Goal: Information Seeking & Learning: Learn about a topic

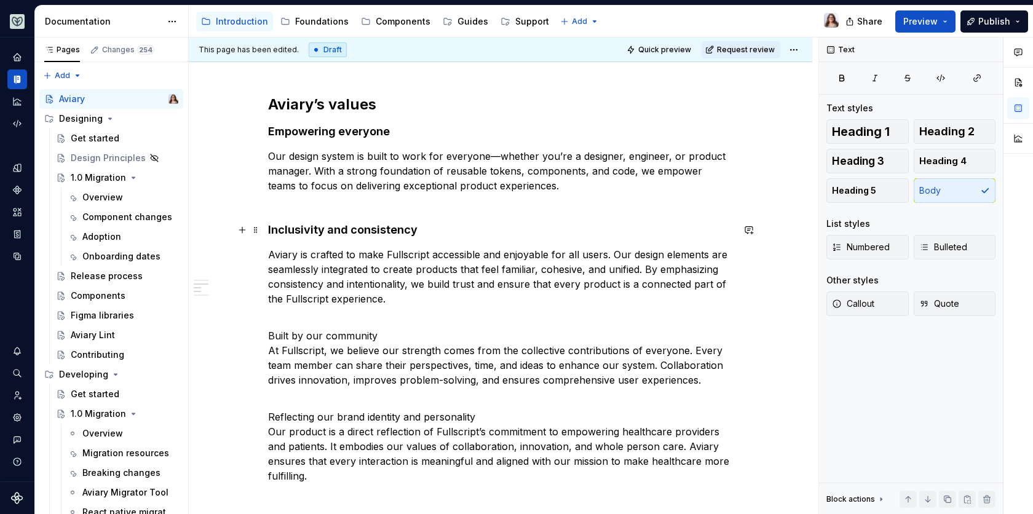
scroll to position [355, 0]
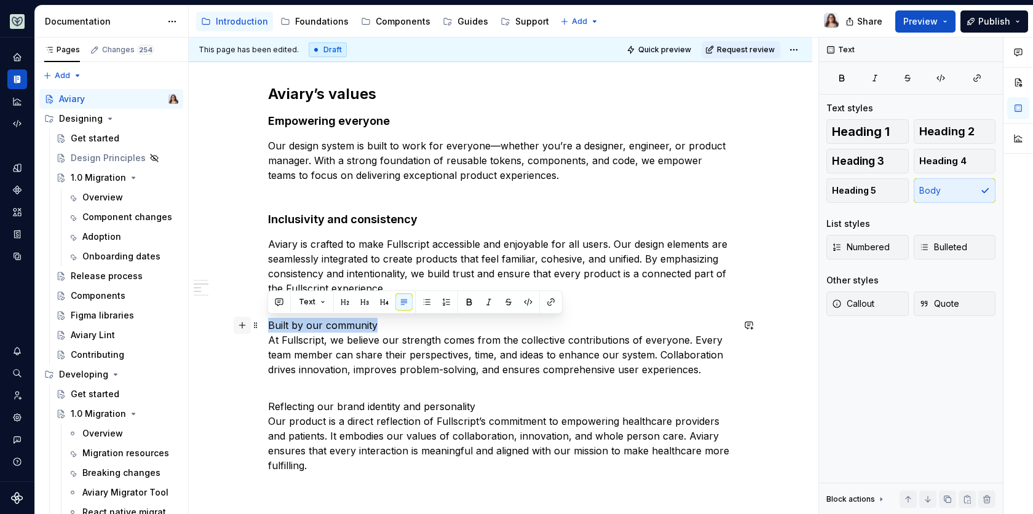
drag, startPoint x: 377, startPoint y: 323, endPoint x: 240, endPoint y: 322, distance: 136.5
click at [268, 322] on div "Getting started This site outlines and documents the components that are contai…" at bounding box center [500, 281] width 465 height 762
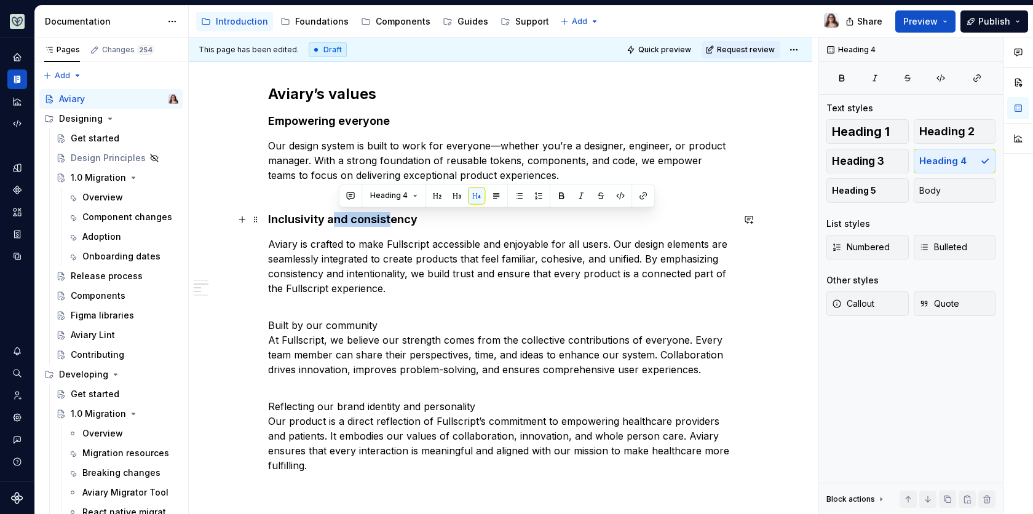
drag, startPoint x: 389, startPoint y: 216, endPoint x: 334, endPoint y: 217, distance: 54.7
click at [334, 217] on h4 "Inclusivity and consistency" at bounding box center [500, 219] width 465 height 15
click at [378, 323] on p "Built by our community At Fullscript, we believe our strength comes from the co…" at bounding box center [500, 355] width 465 height 74
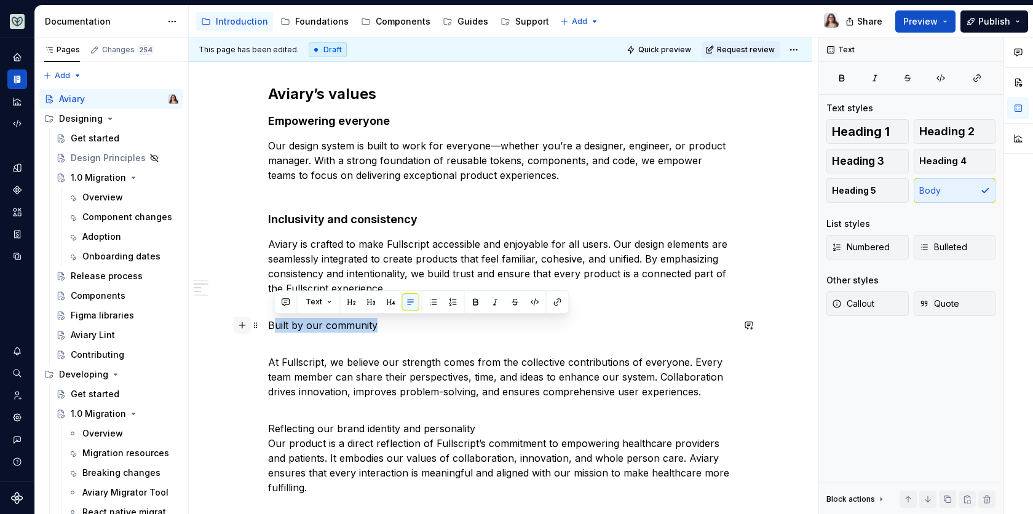
drag, startPoint x: 388, startPoint y: 321, endPoint x: 243, endPoint y: 322, distance: 145.7
click at [268, 322] on div "Getting started This site outlines and documents the components that are contai…" at bounding box center [500, 292] width 465 height 784
click at [383, 304] on button "button" at bounding box center [384, 301] width 17 height 17
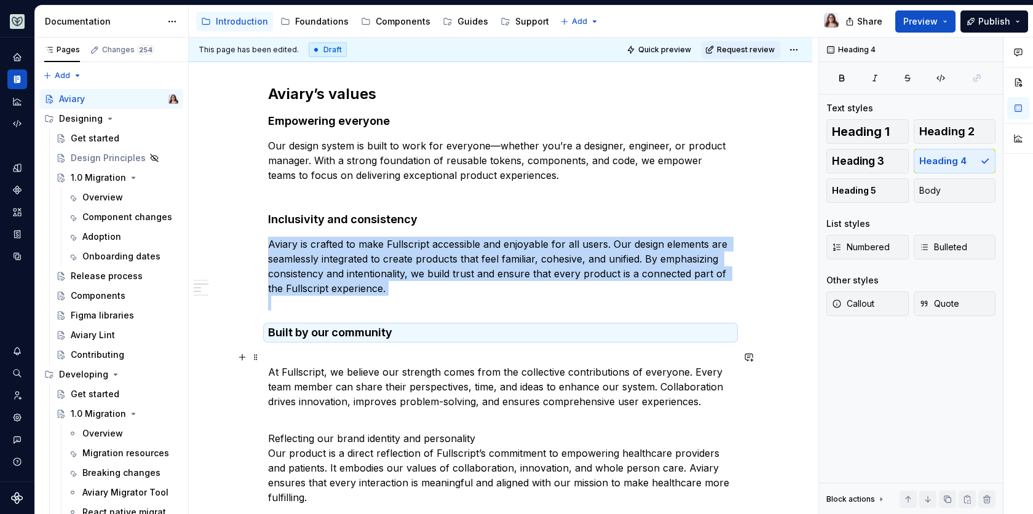
click at [304, 361] on p "At Fullscript, we believe our strength comes from the collective contributions …" at bounding box center [500, 387] width 465 height 74
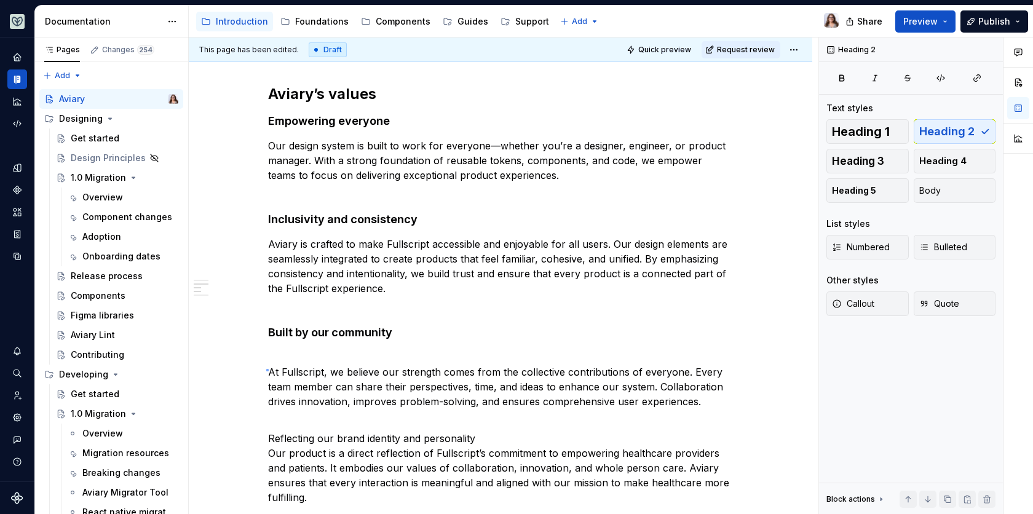
click at [267, 369] on div "This page has been edited. Draft Quick preview Request review Aviary Aviary pro…" at bounding box center [503, 275] width 629 height 477
click at [269, 372] on p "At Fullscript, we believe our strength comes from the collective contributions …" at bounding box center [500, 387] width 465 height 74
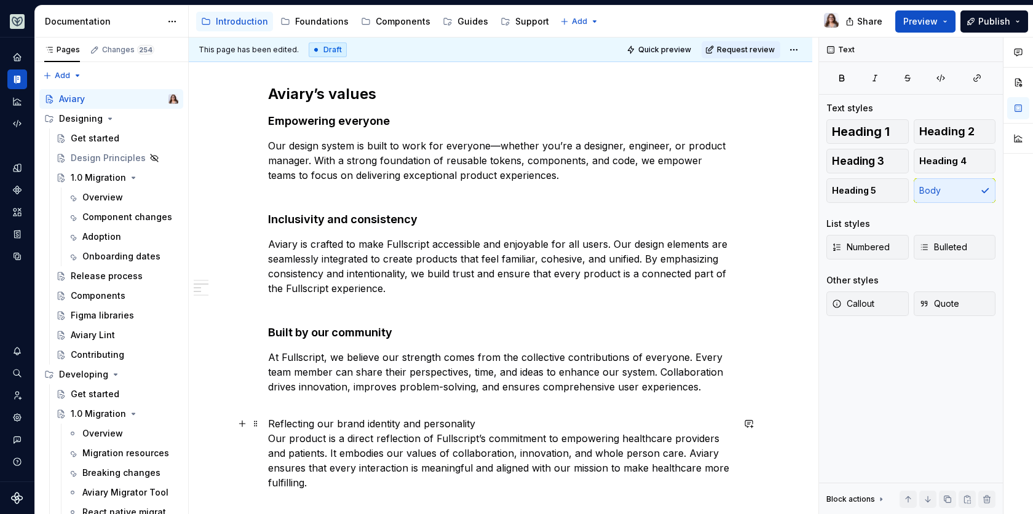
click at [270, 438] on p "Reflecting our brand identity and personality Our product is a direct reflectio…" at bounding box center [500, 453] width 465 height 74
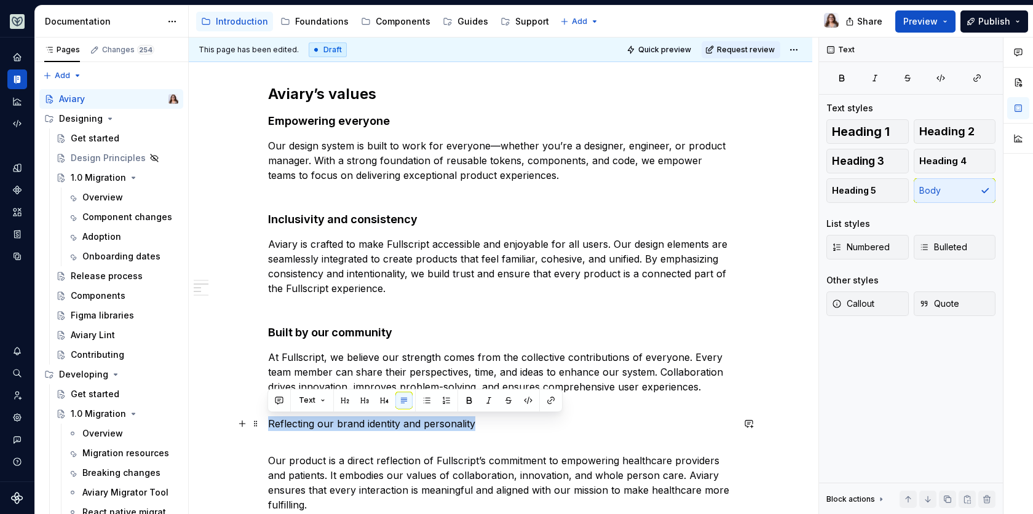
drag, startPoint x: 267, startPoint y: 423, endPoint x: 530, endPoint y: 429, distance: 263.1
click at [530, 429] on p "Reflecting our brand identity and personality" at bounding box center [500, 431] width 465 height 30
click at [383, 404] on button "button" at bounding box center [384, 400] width 17 height 17
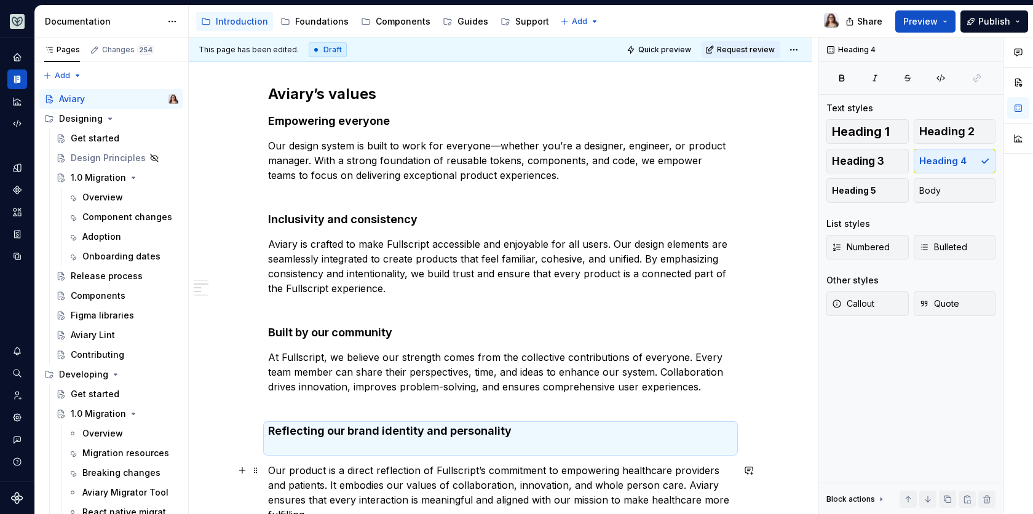
click at [270, 470] on p "Our product is a direct reflection of Fullscript’s commitment to empowering hea…" at bounding box center [500, 492] width 465 height 59
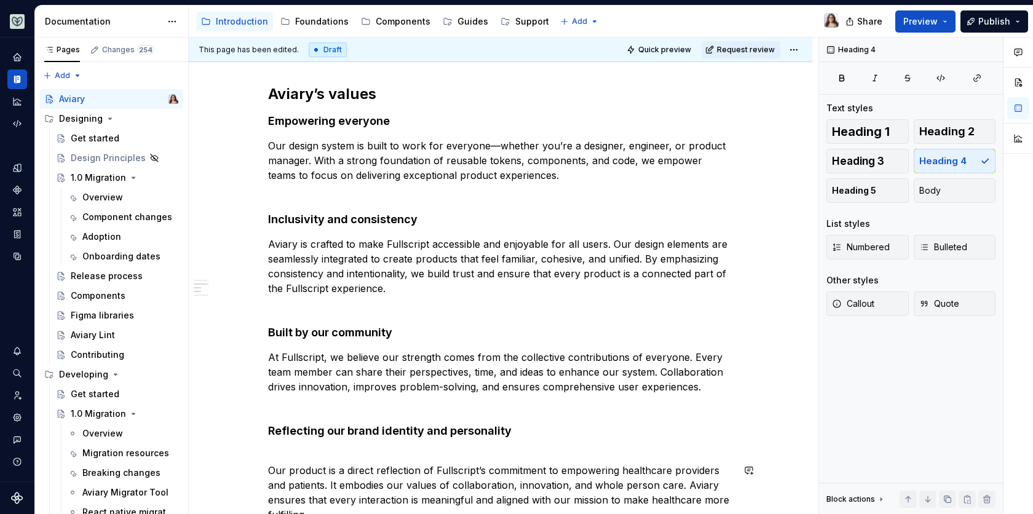
click at [285, 453] on div "Getting started This site outlines and documents the components that are contai…" at bounding box center [500, 298] width 465 height 797
click at [273, 446] on h4 "Reflecting our brand identity and personality" at bounding box center [500, 438] width 465 height 30
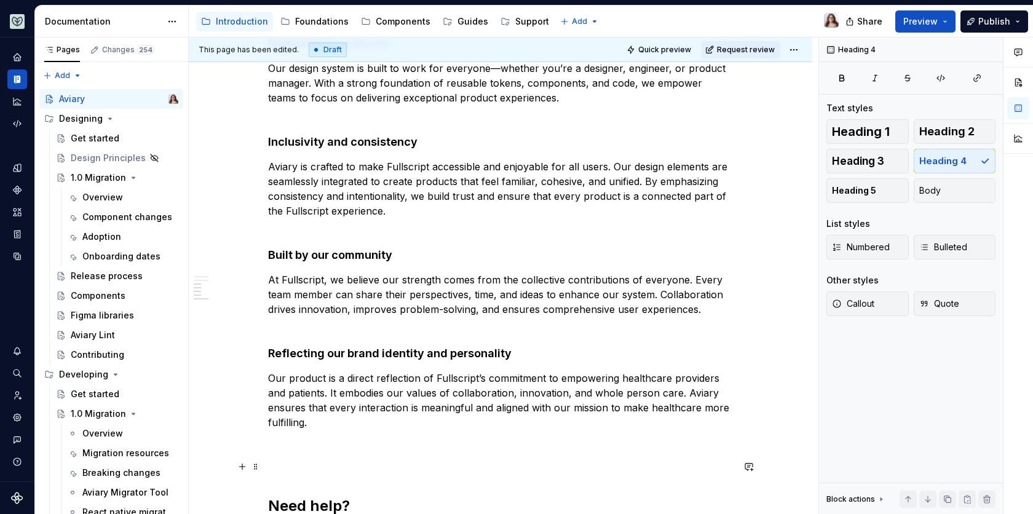
scroll to position [443, 0]
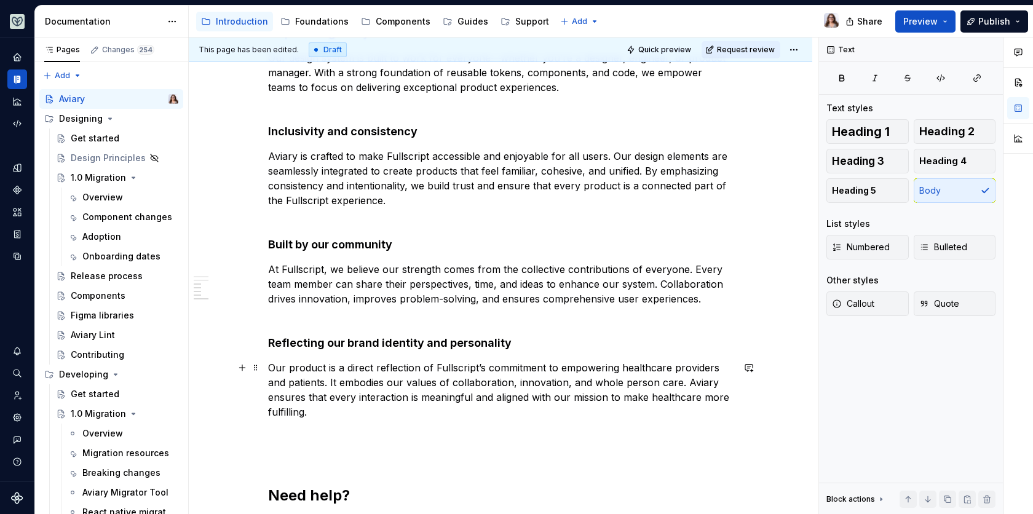
click at [325, 409] on p "Our product is a direct reflection of Fullscript’s commitment to empowering hea…" at bounding box center [500, 389] width 465 height 59
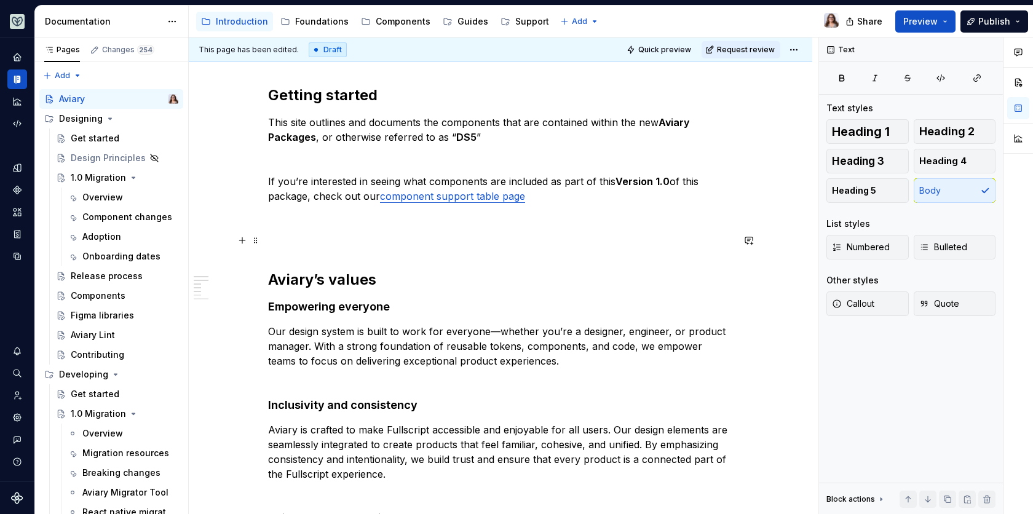
scroll to position [168, 0]
click at [379, 280] on h2 "Aviary’s values" at bounding box center [500, 280] width 465 height 20
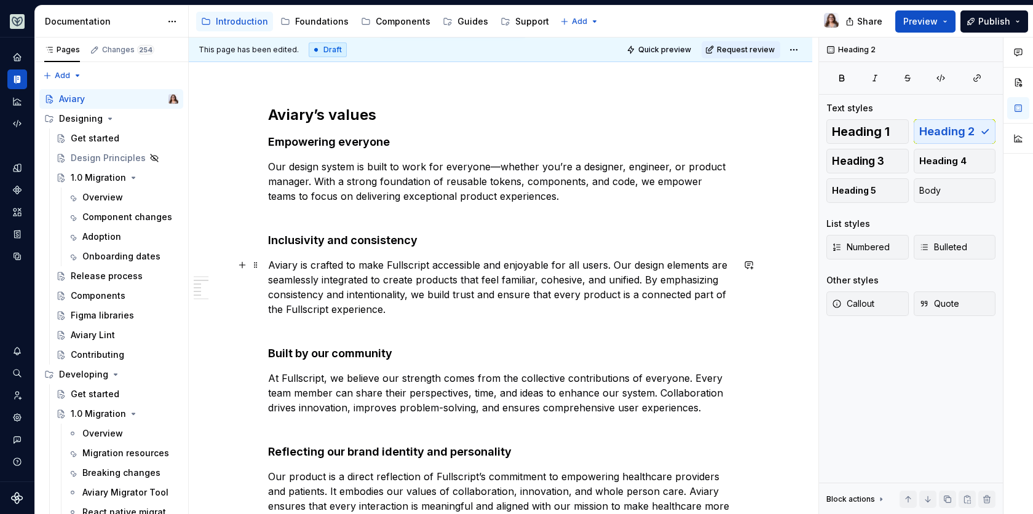
scroll to position [324, 0]
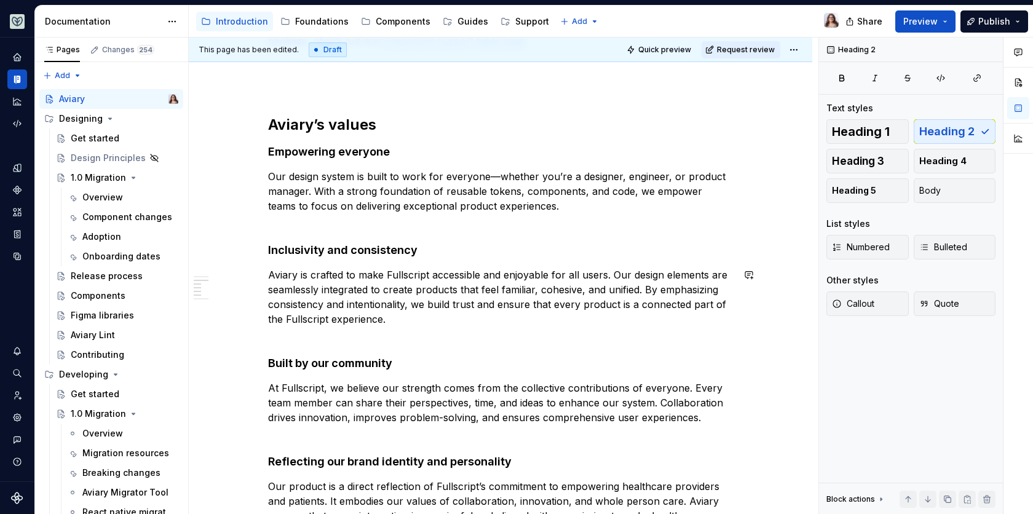
click at [356, 148] on h4 "Empowering everyone" at bounding box center [500, 151] width 465 height 15
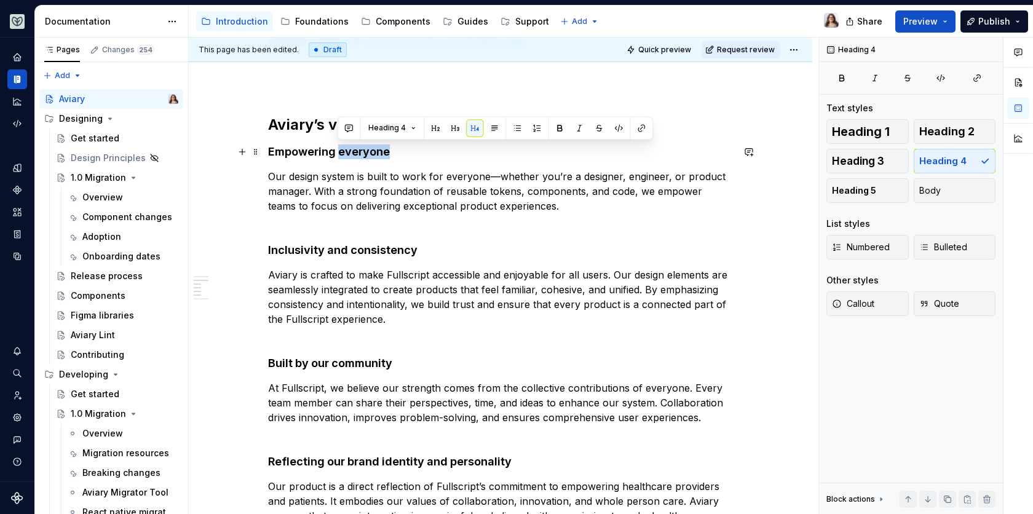
click at [356, 148] on h4 "Empowering everyone" at bounding box center [500, 151] width 465 height 15
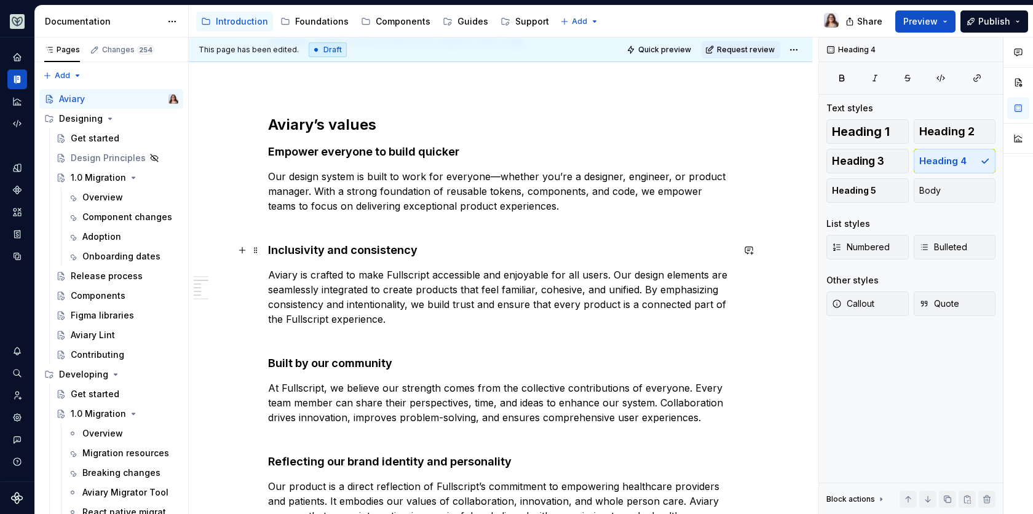
click at [333, 248] on h4 "Inclusivity and consistency" at bounding box center [500, 250] width 465 height 15
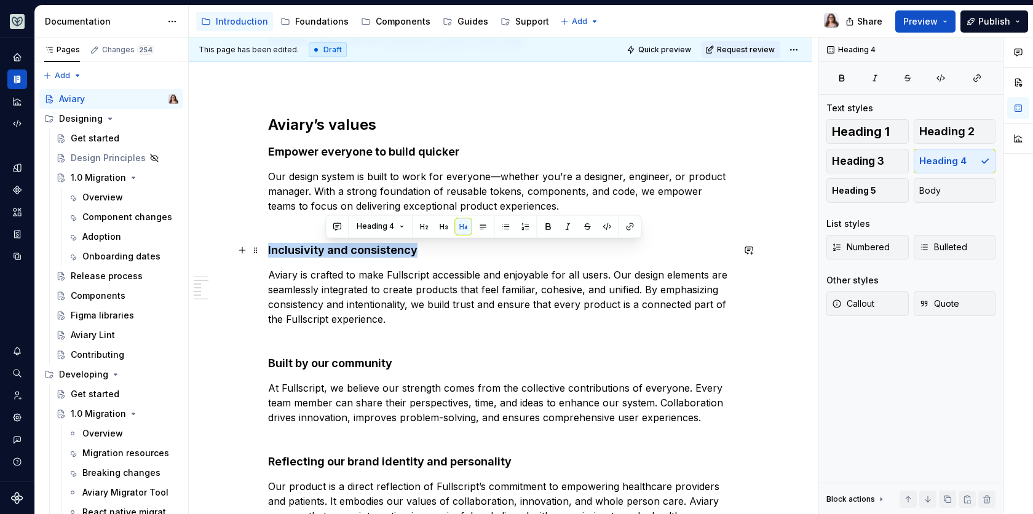
click at [333, 248] on h4 "Inclusivity and consistency" at bounding box center [500, 250] width 465 height 15
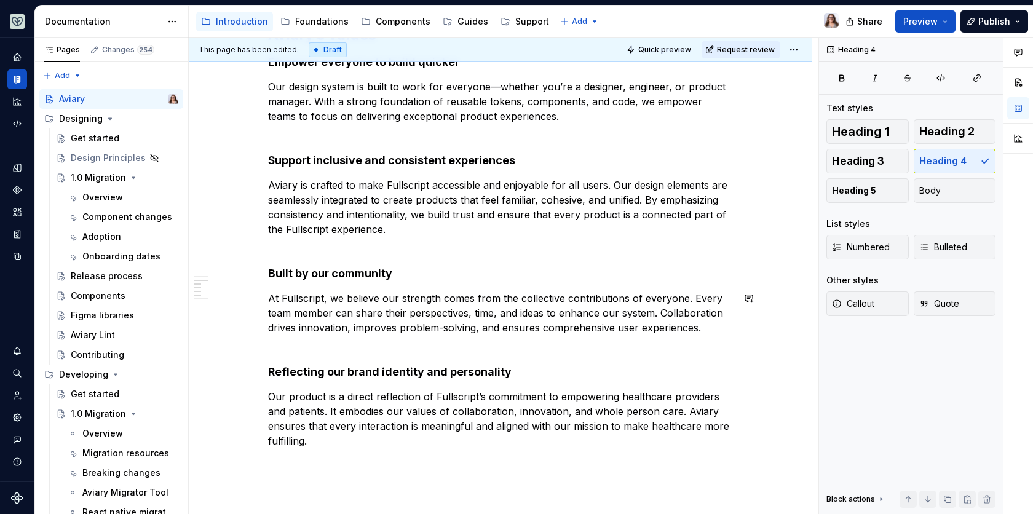
scroll to position [415, 0]
click at [352, 375] on h4 "Reflecting our brand identity and personality" at bounding box center [500, 370] width 465 height 15
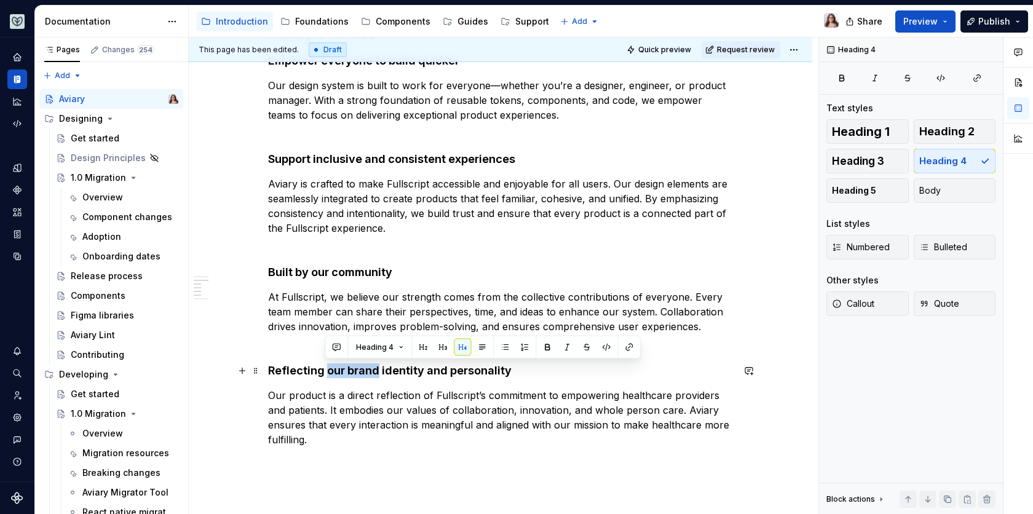
drag, startPoint x: 326, startPoint y: 371, endPoint x: 376, endPoint y: 366, distance: 50.6
click at [376, 366] on h4 "Reflecting our brand identity and personality" at bounding box center [500, 370] width 465 height 15
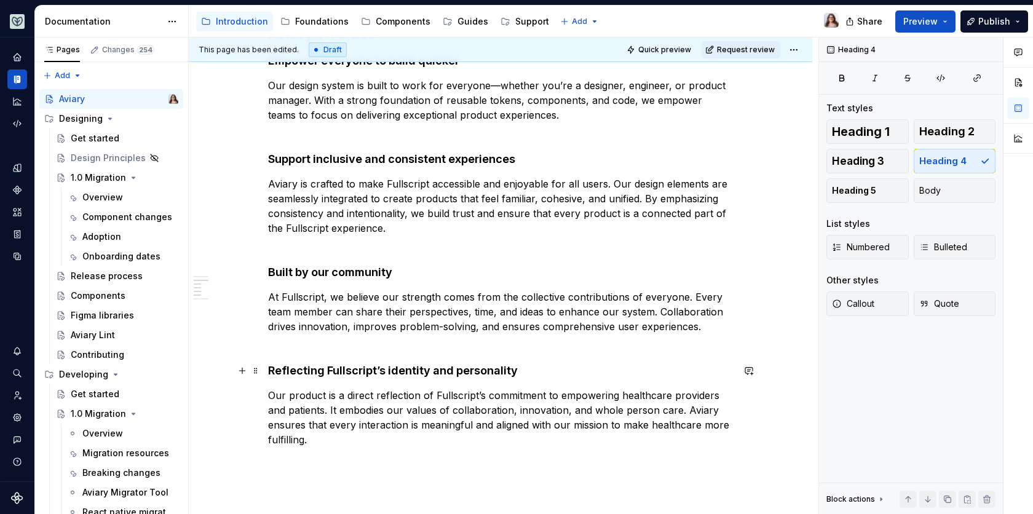
click at [518, 371] on h4 "Reflecting Fullscript’s identity and personality" at bounding box center [500, 370] width 465 height 15
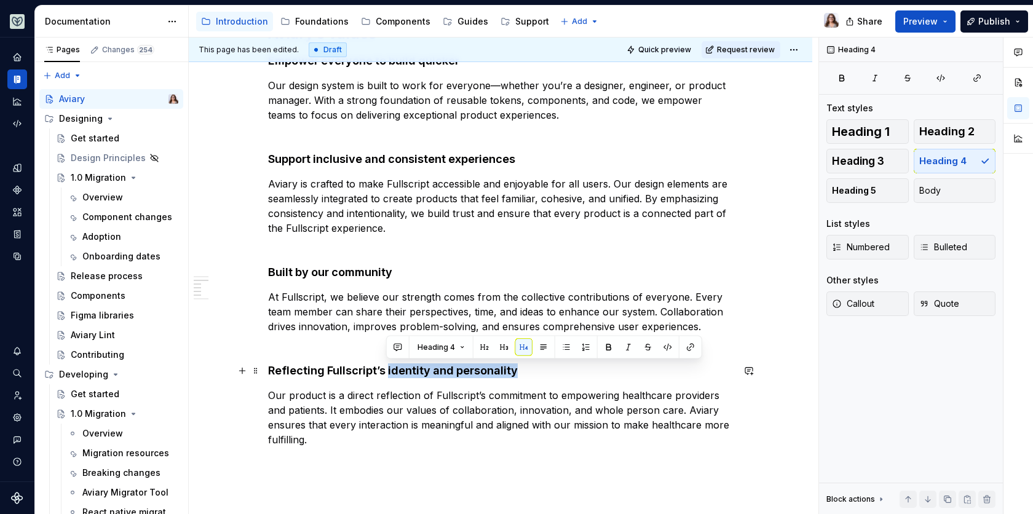
drag, startPoint x: 516, startPoint y: 371, endPoint x: 385, endPoint y: 368, distance: 130.9
click at [385, 368] on h4 "Reflecting Fullscript’s identity and personality" at bounding box center [500, 370] width 465 height 15
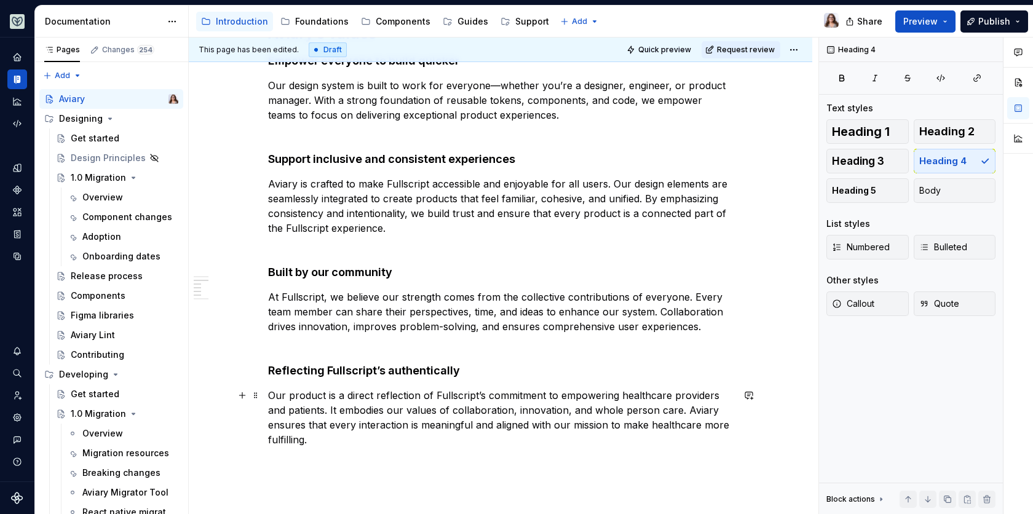
click at [311, 440] on p "Our product is a direct reflection of Fullscript’s commitment to empowering hea…" at bounding box center [500, 417] width 465 height 59
click at [358, 352] on div "Getting started This site outlines and documents the components that are contai…" at bounding box center [500, 231] width 465 height 782
click at [358, 345] on p "At Fullscript, we believe our strength comes from the collective contributions …" at bounding box center [500, 318] width 465 height 59
click at [460, 372] on h4 "Reflecting Fullscript’s authenticity" at bounding box center [500, 370] width 465 height 15
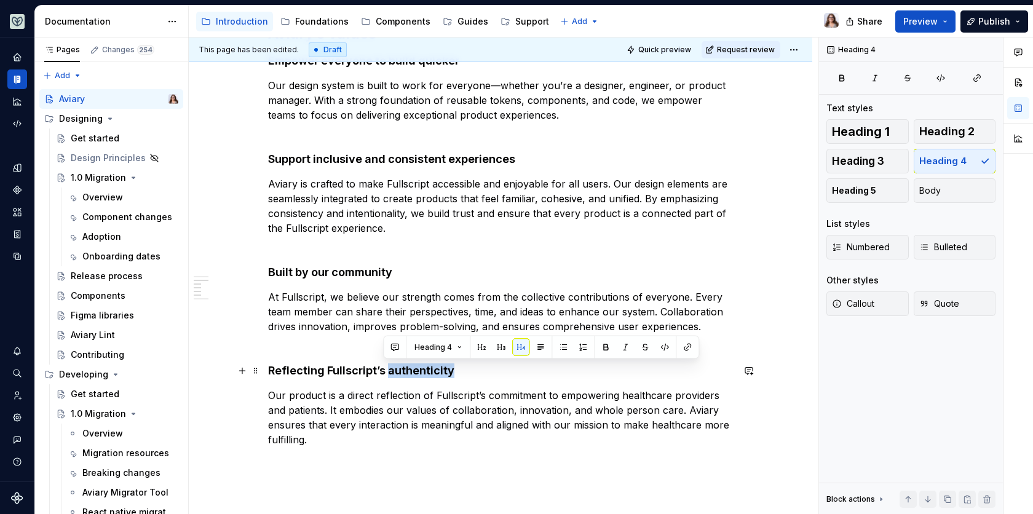
drag, startPoint x: 451, startPoint y: 371, endPoint x: 385, endPoint y: 369, distance: 65.8
click at [385, 369] on h4 "Reflecting Fullscript’s authenticity" at bounding box center [500, 370] width 465 height 15
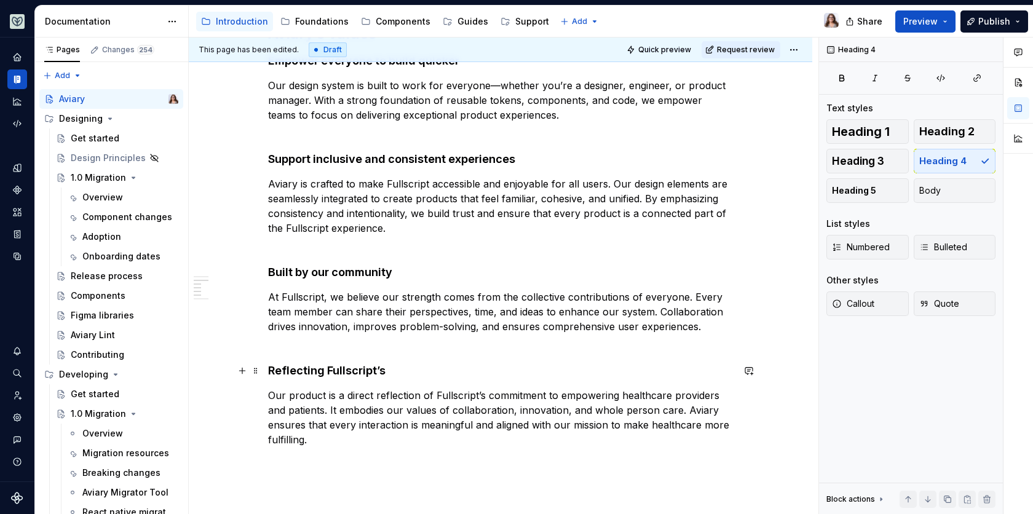
click at [323, 369] on h4 "Reflecting Fullscript’s" at bounding box center [500, 370] width 465 height 15
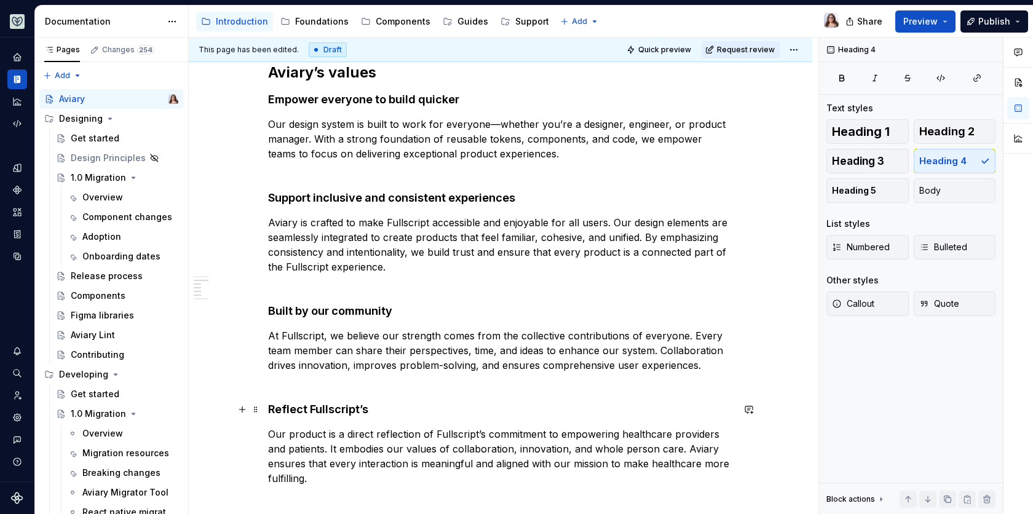
click at [368, 409] on h4 "Reflect Fullscript’s" at bounding box center [500, 409] width 465 height 15
click at [701, 367] on p "At Fullscript, we believe our strength comes from the collective contributions …" at bounding box center [500, 357] width 465 height 59
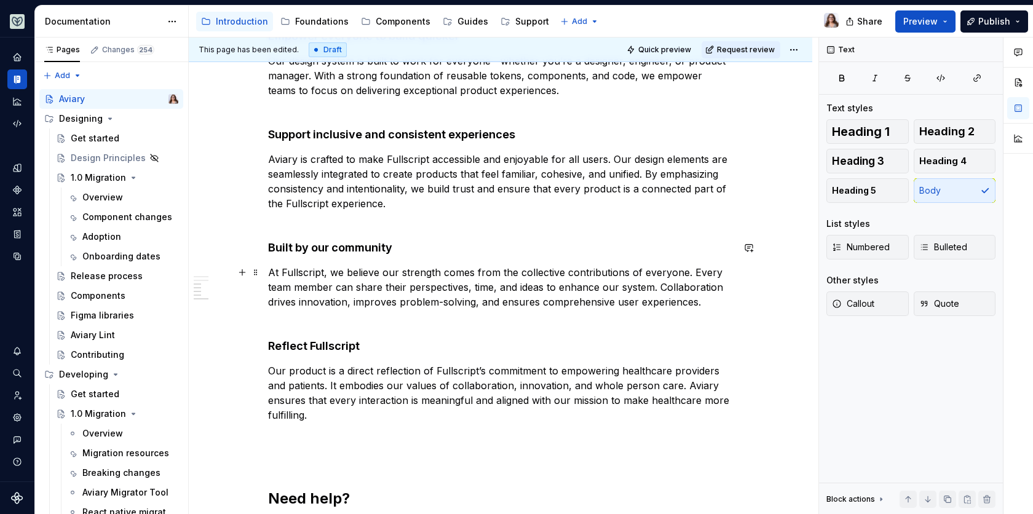
scroll to position [447, 0]
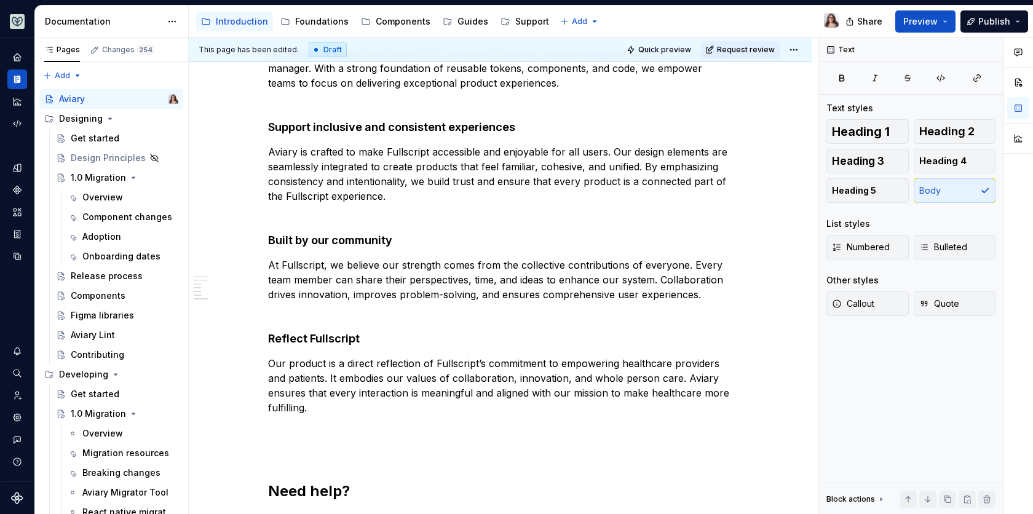
type textarea "*"
